Goal: Find specific page/section: Find specific page/section

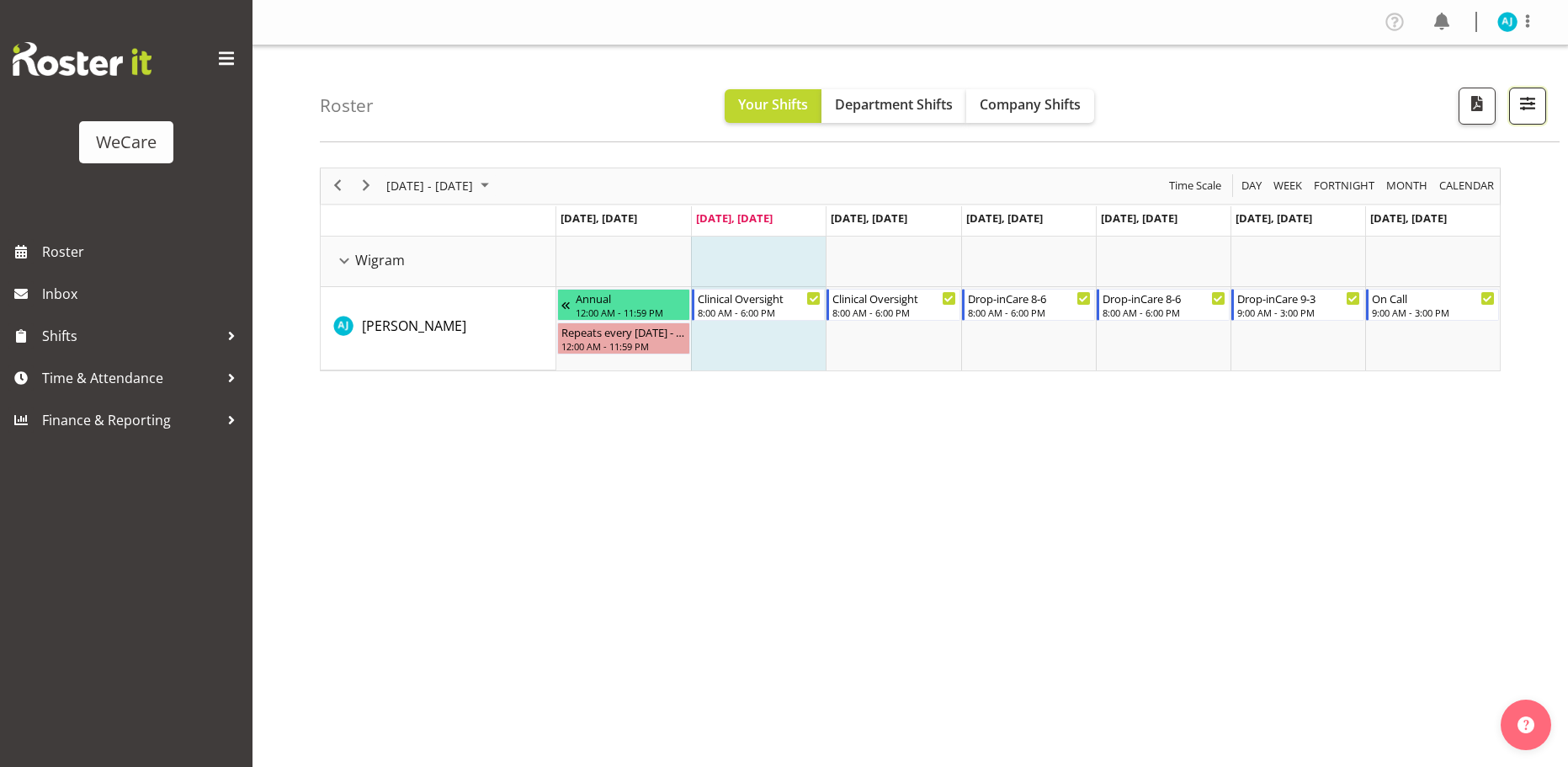
click at [1518, 105] on span "button" at bounding box center [1527, 104] width 22 height 22
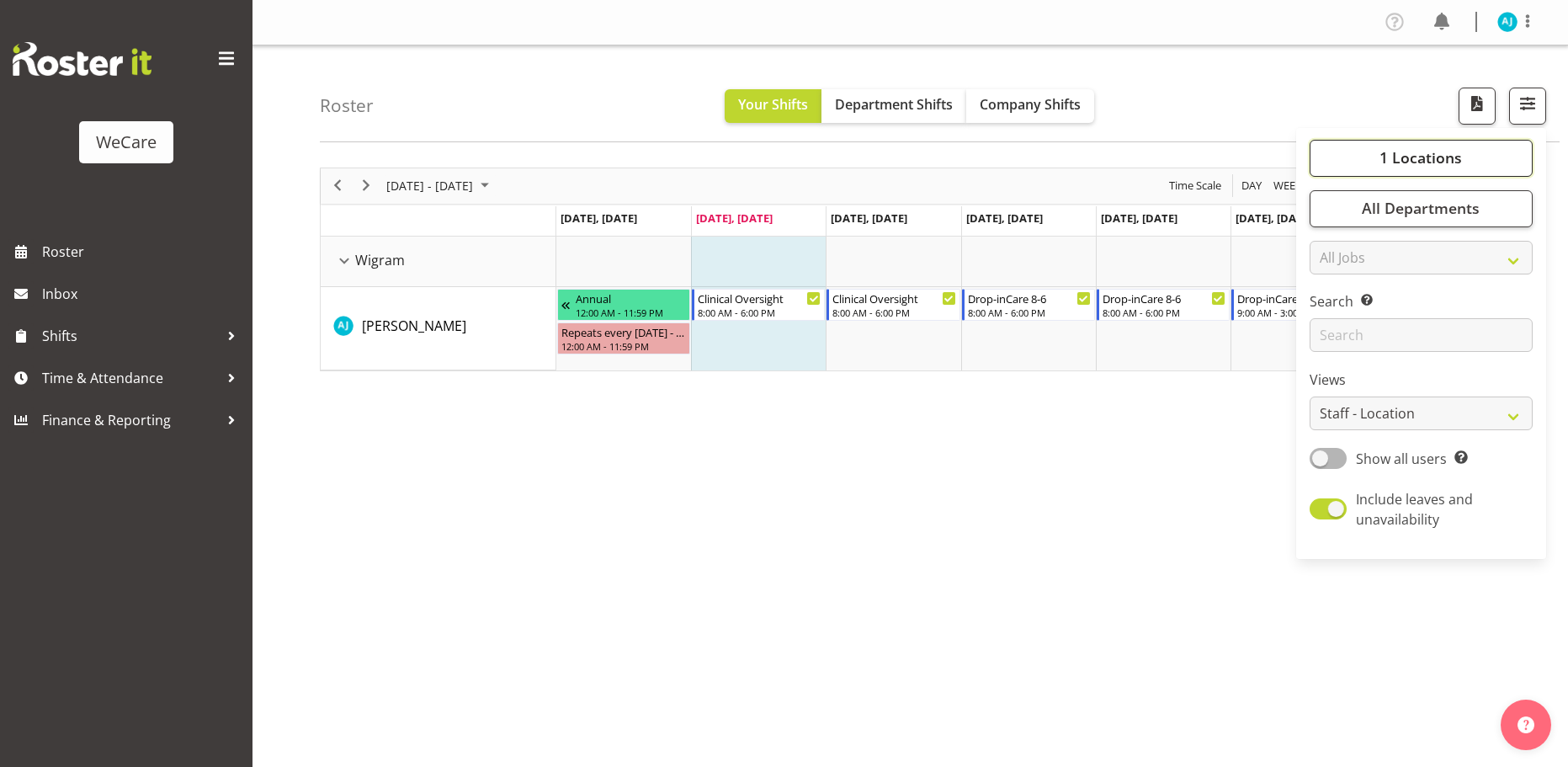
click at [1414, 163] on span "1 Locations" at bounding box center [1420, 158] width 82 height 21
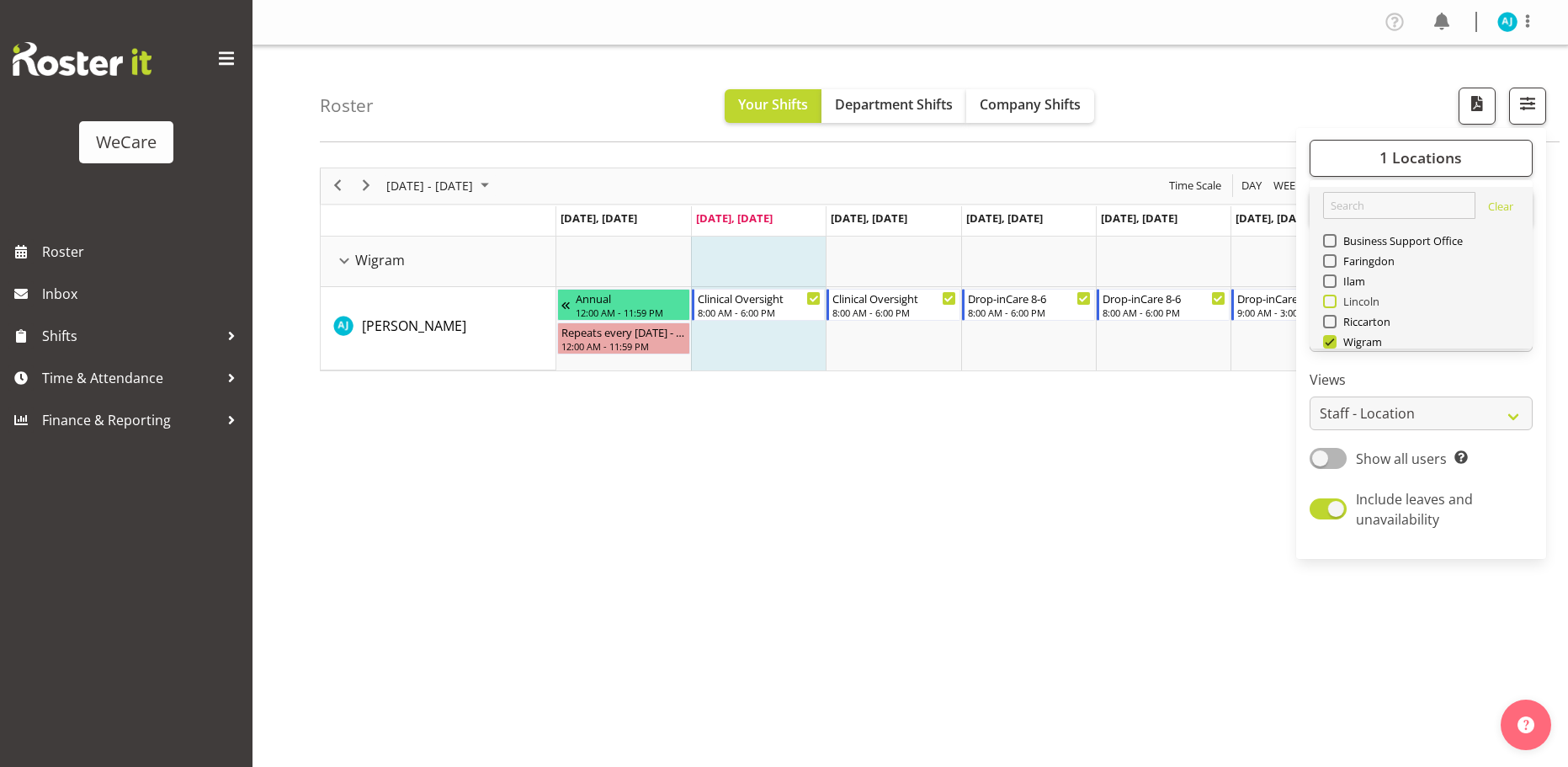
click at [1353, 304] on span "Lincoln" at bounding box center [1358, 301] width 44 height 14
click at [1334, 304] on input "Lincoln" at bounding box center [1327, 300] width 11 height 11
checkbox input "true"
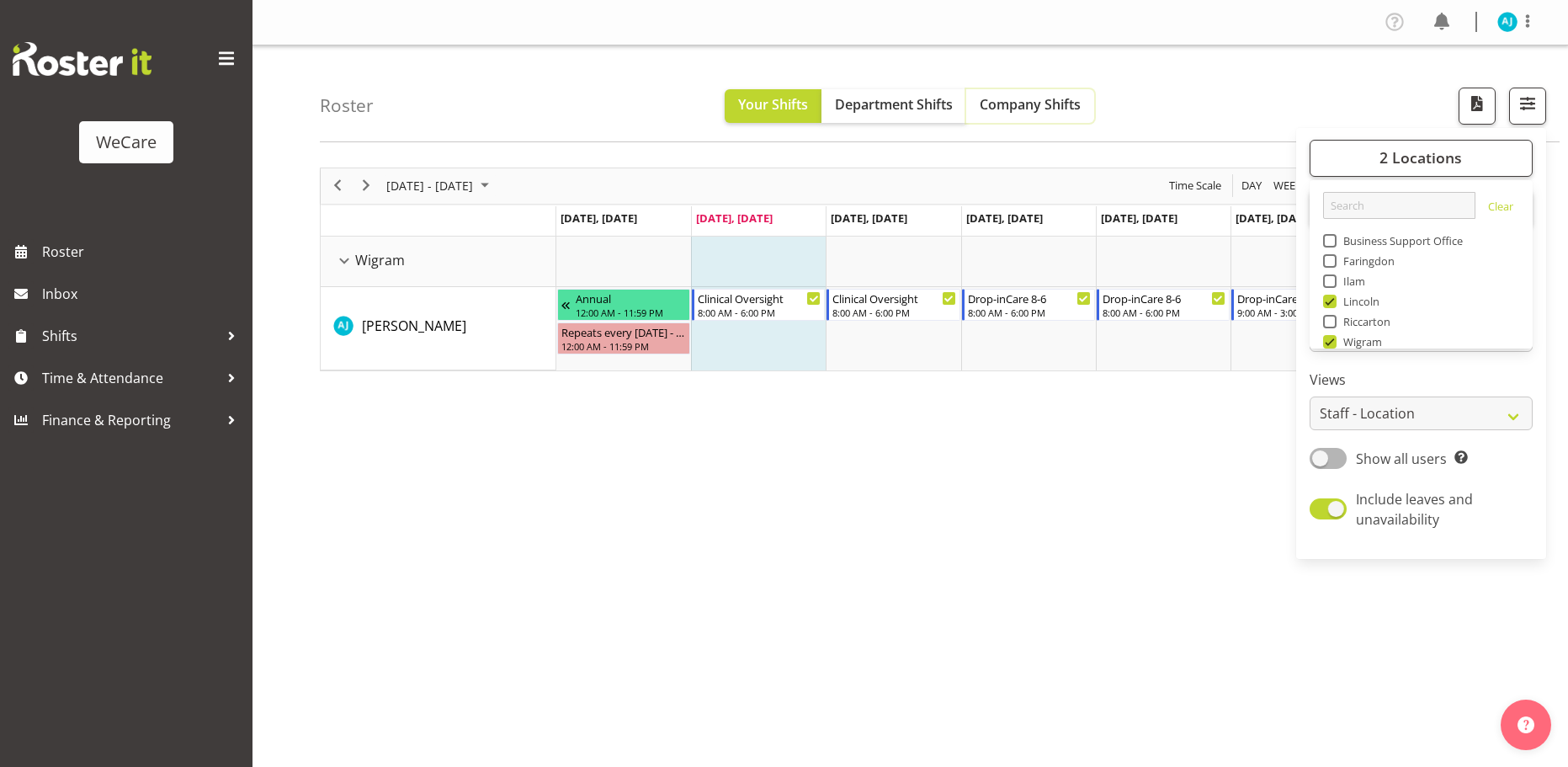
click at [994, 99] on span "Company Shifts" at bounding box center [1029, 104] width 101 height 19
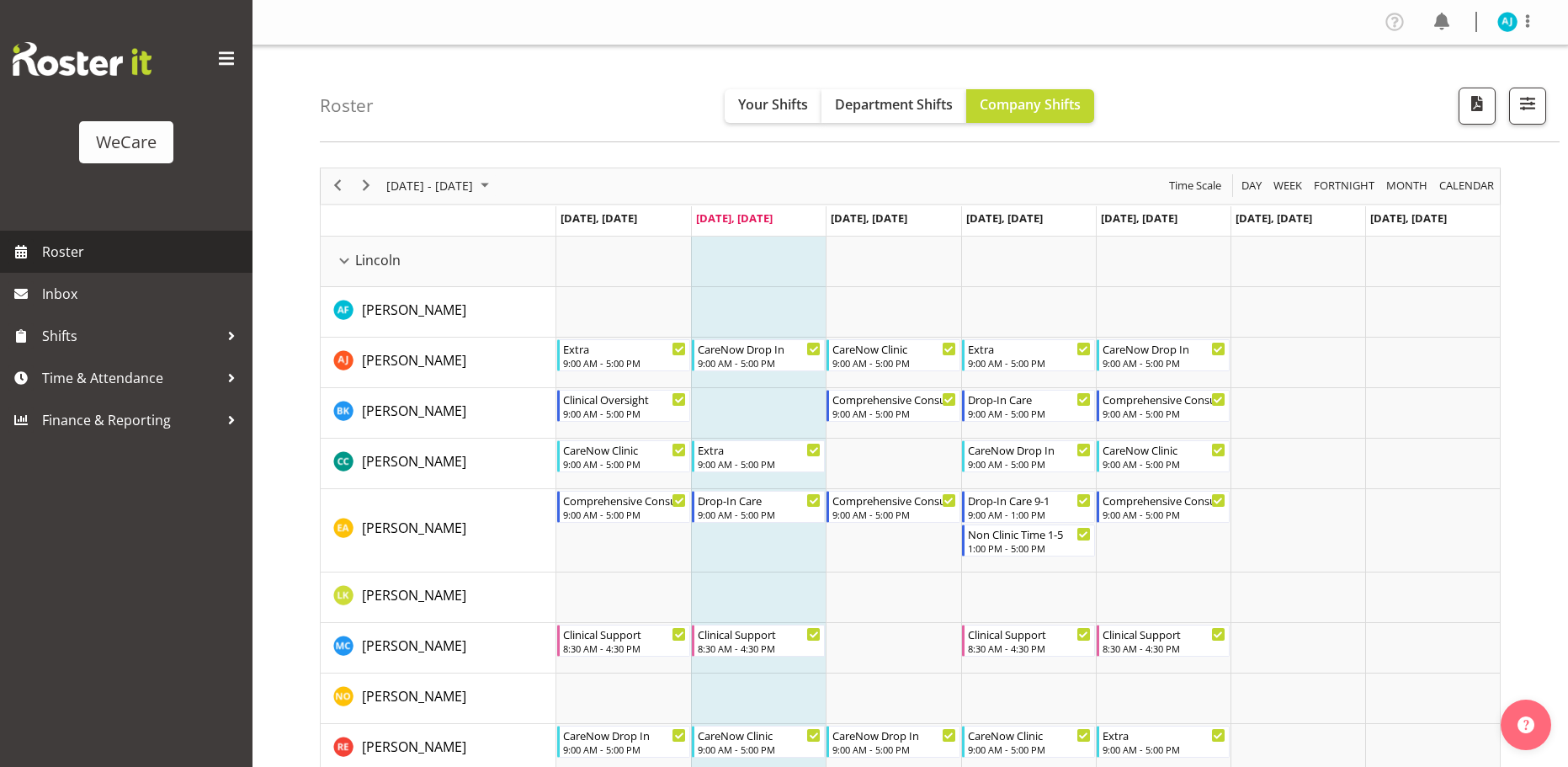
click at [63, 250] on span "Roster" at bounding box center [143, 251] width 202 height 25
